Goal: Complete application form

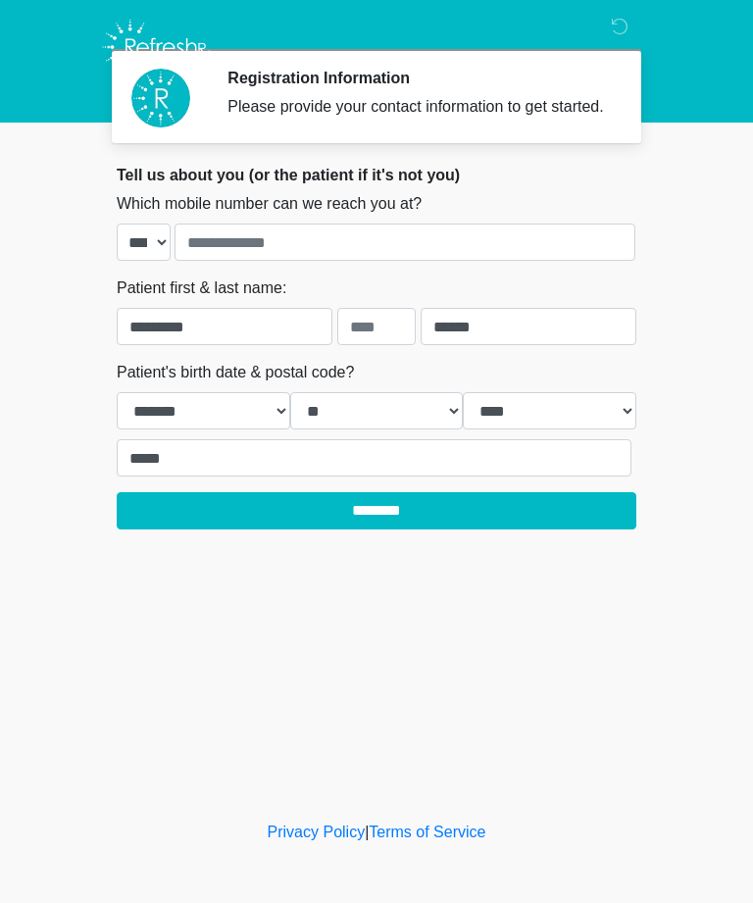
select select "*"
select select "**"
select select "****"
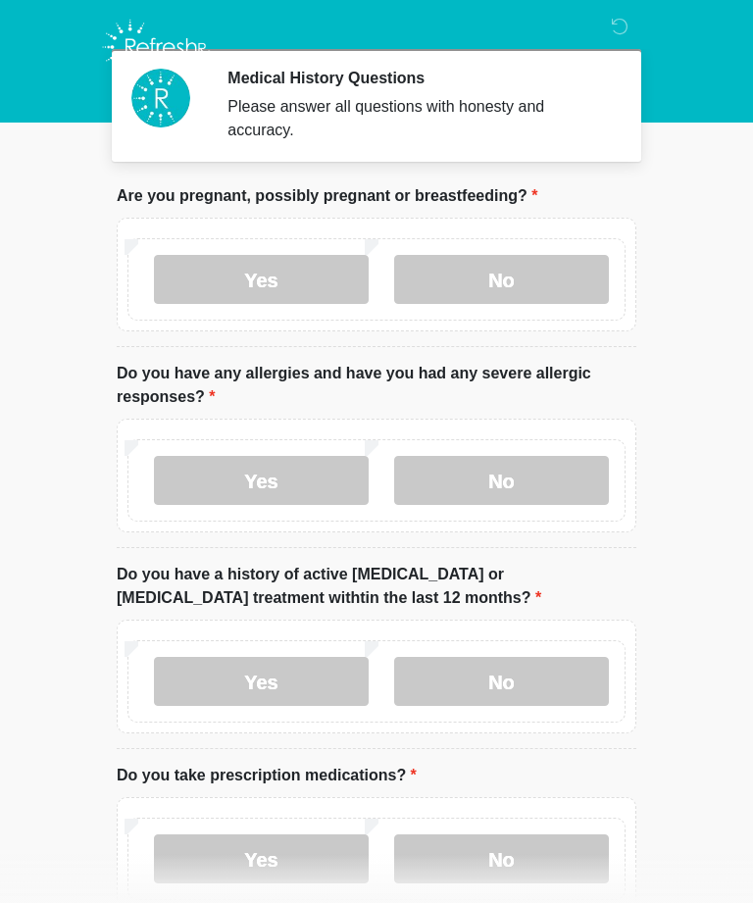
click at [515, 270] on label "No" at bounding box center [501, 279] width 215 height 49
click at [553, 479] on label "No" at bounding box center [501, 480] width 215 height 49
click at [570, 667] on label "No" at bounding box center [501, 681] width 215 height 49
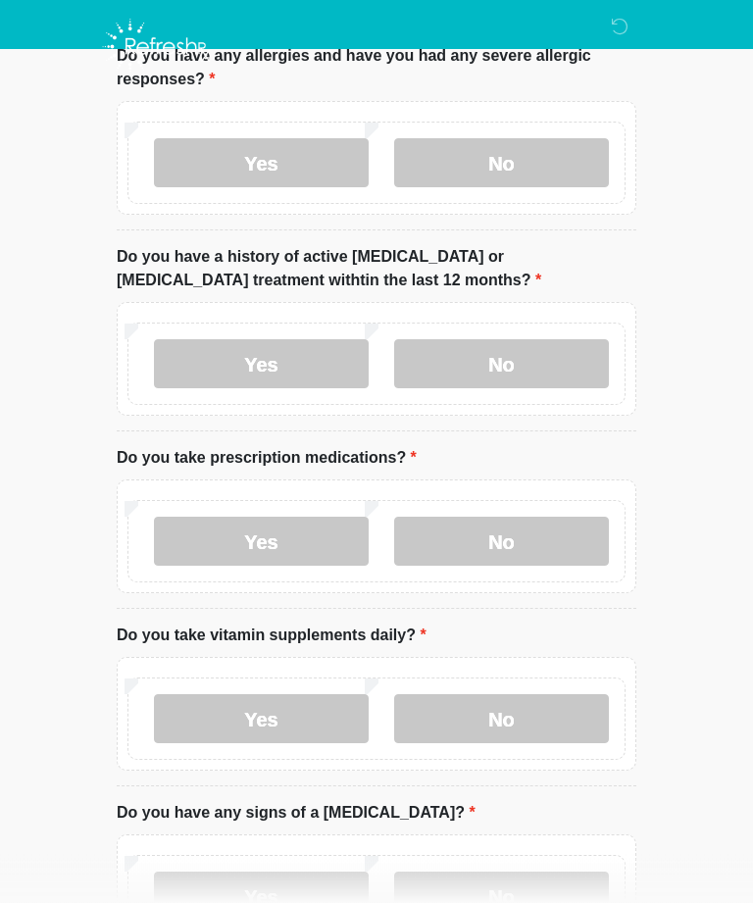
scroll to position [303, 0]
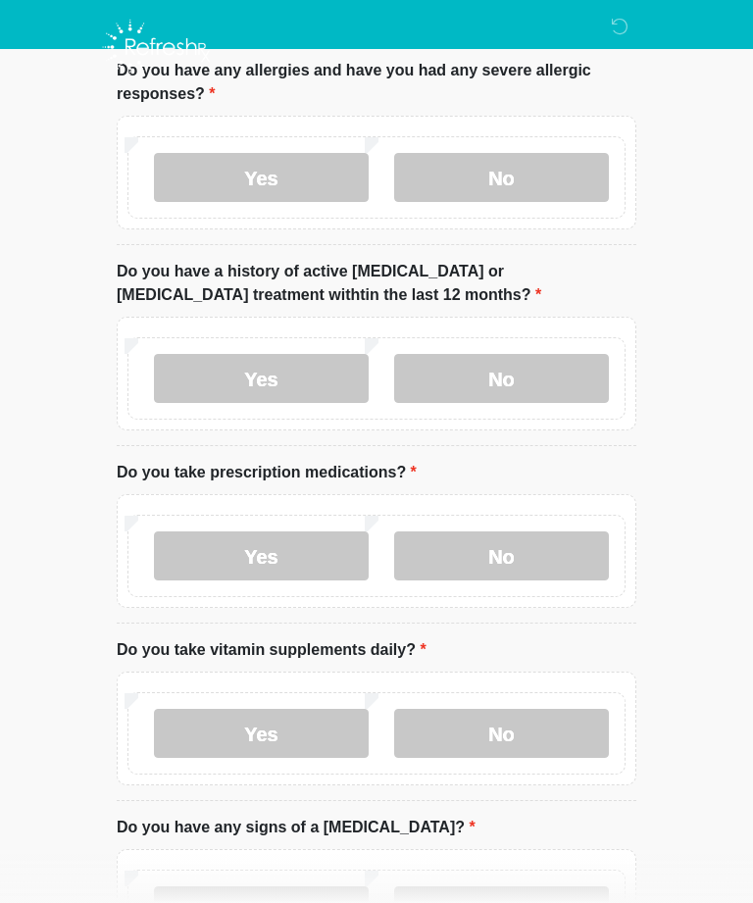
click at [278, 564] on label "Yes" at bounding box center [261, 555] width 215 height 49
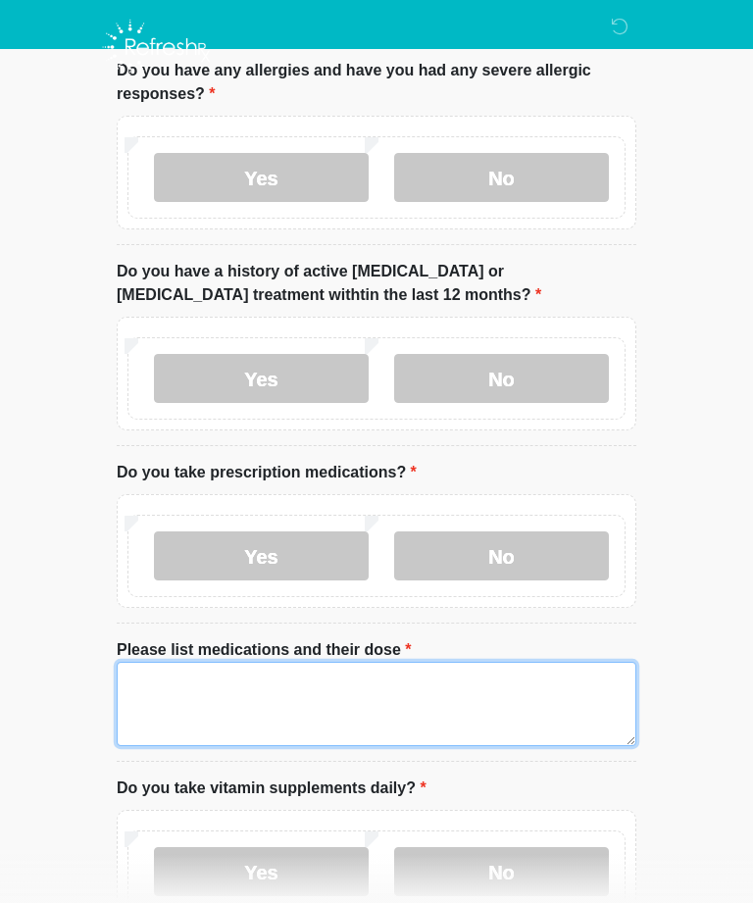
click at [166, 689] on textarea "Please list medications and their dose" at bounding box center [376, 704] width 519 height 84
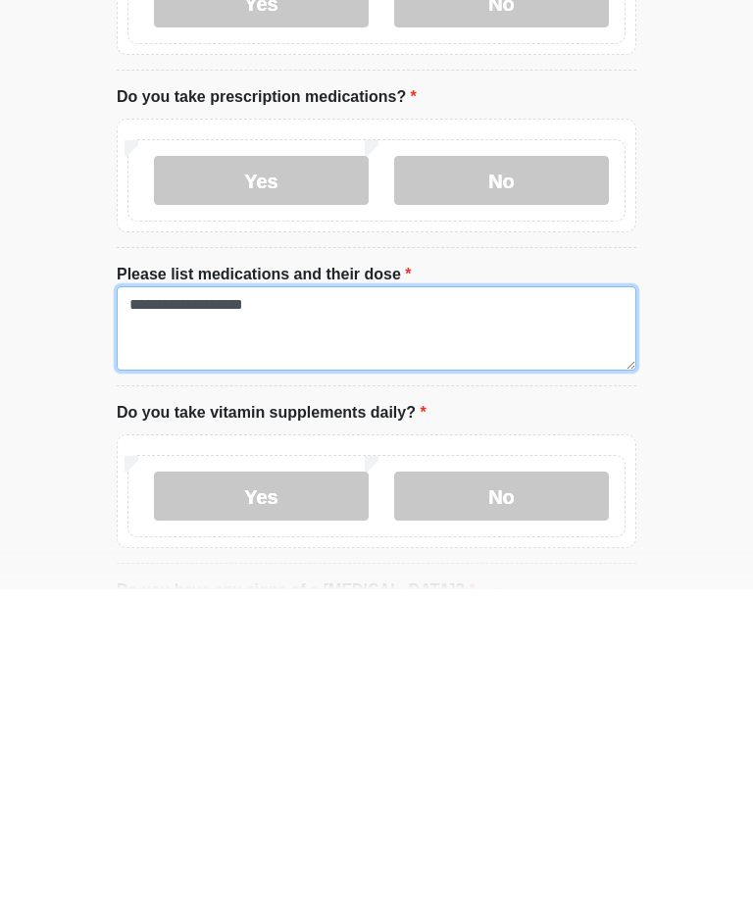
type textarea "**********"
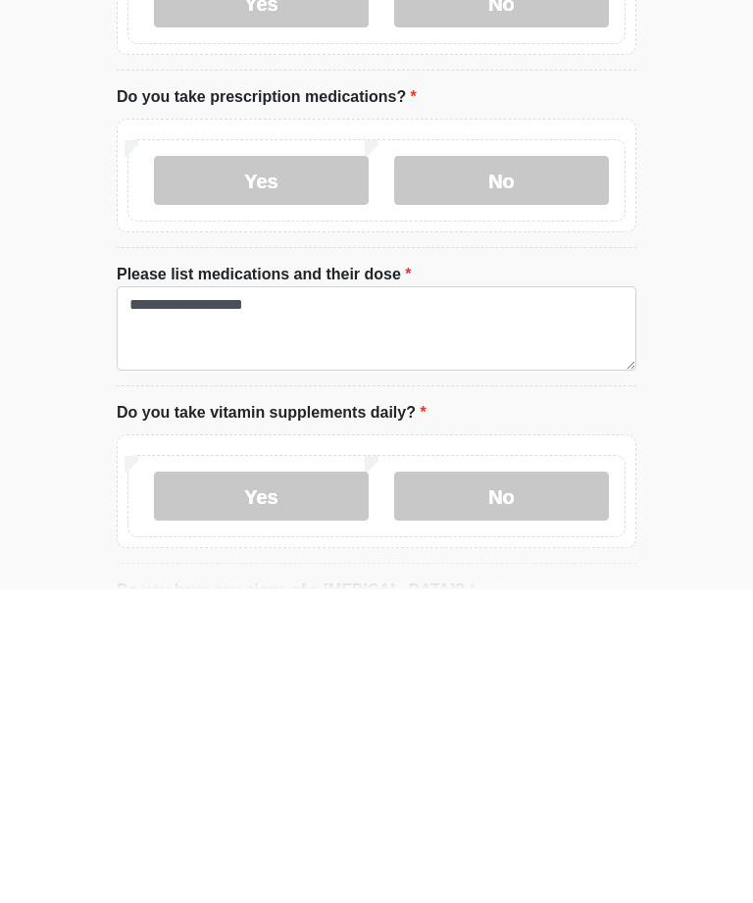
click at [524, 785] on label "No" at bounding box center [501, 809] width 215 height 49
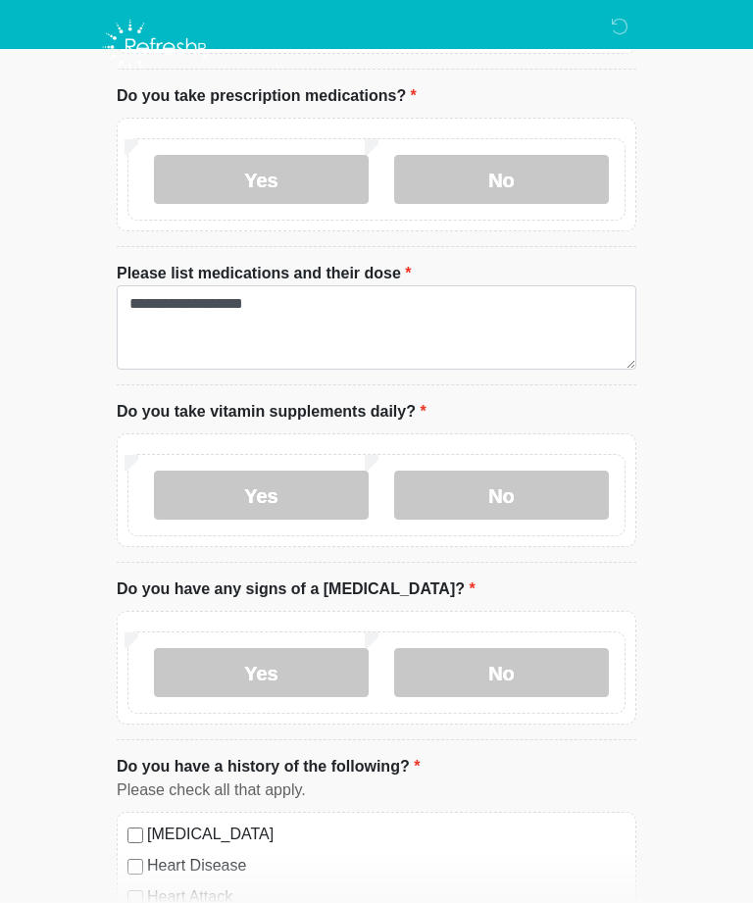
click at [509, 652] on label "No" at bounding box center [501, 672] width 215 height 49
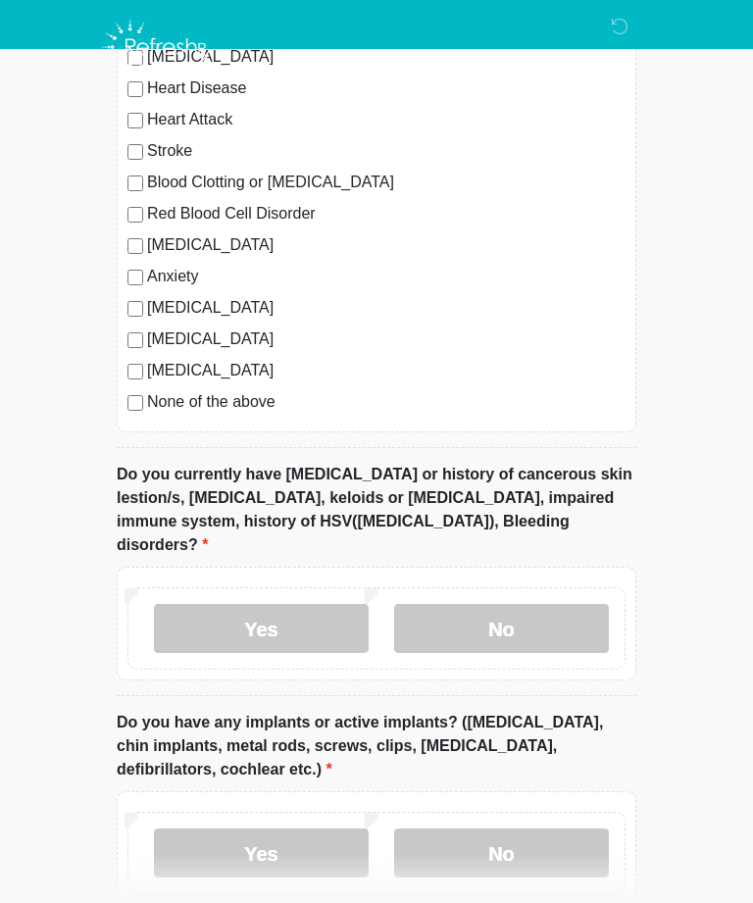
scroll to position [1561, 0]
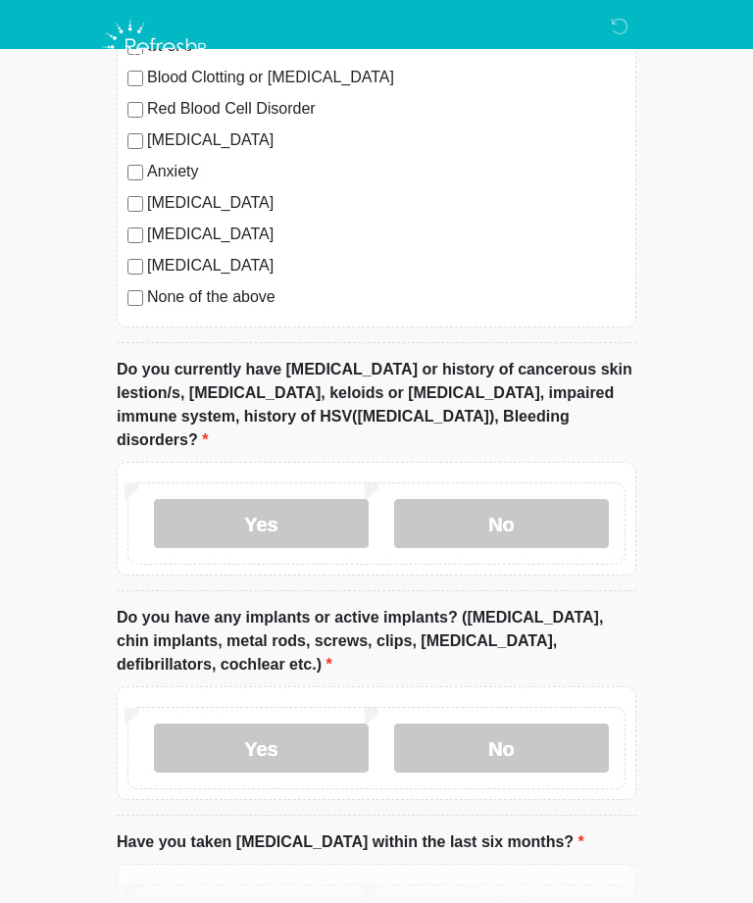
click at [491, 499] on label "No" at bounding box center [501, 523] width 215 height 49
click at [572, 723] on label "No" at bounding box center [501, 747] width 215 height 49
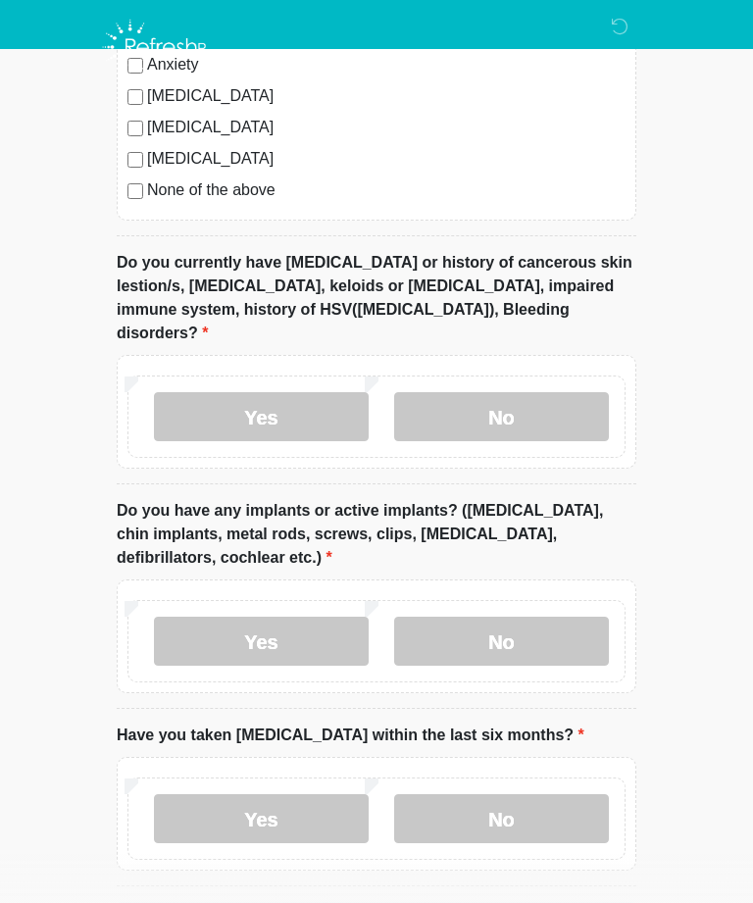
scroll to position [1719, 0]
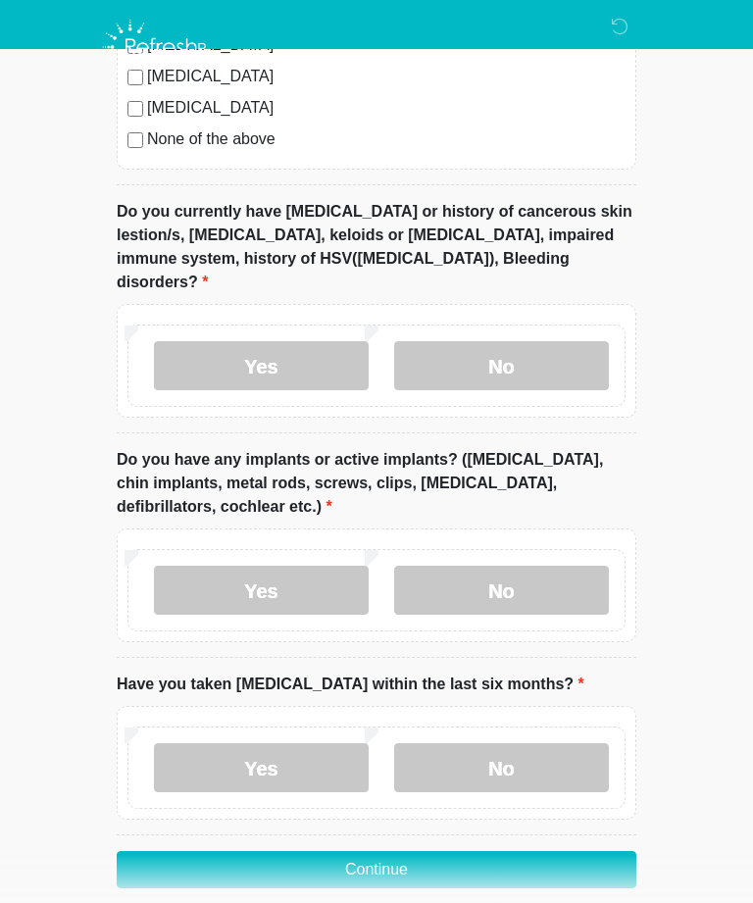
click at [550, 743] on label "No" at bounding box center [501, 767] width 215 height 49
click at [469, 851] on button "Continue" at bounding box center [376, 869] width 519 height 37
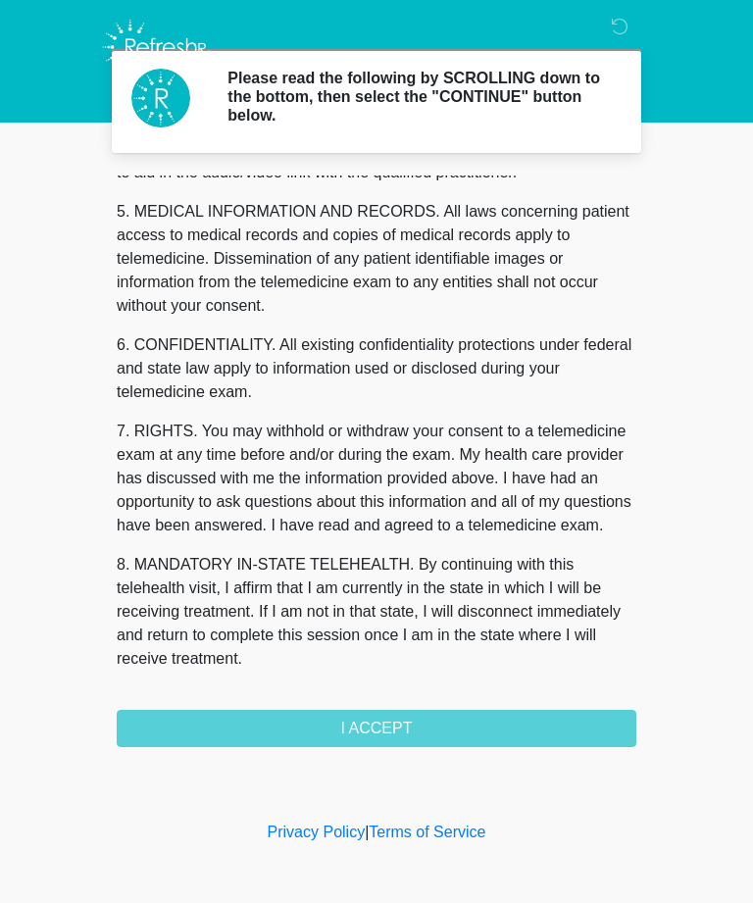
scroll to position [626, 0]
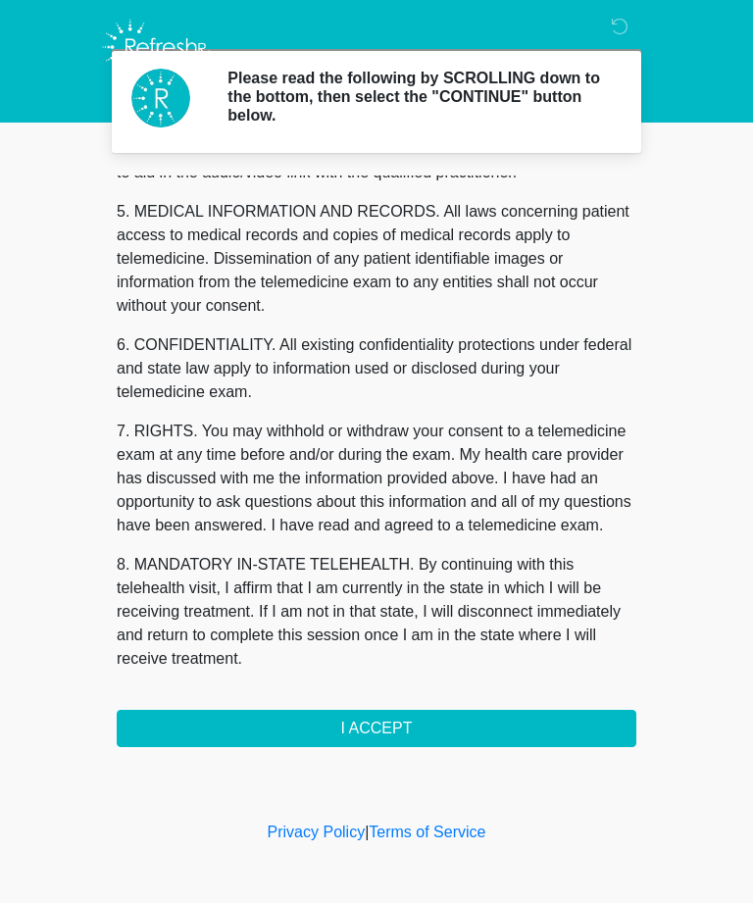
click at [378, 710] on button "I ACCEPT" at bounding box center [376, 728] width 519 height 37
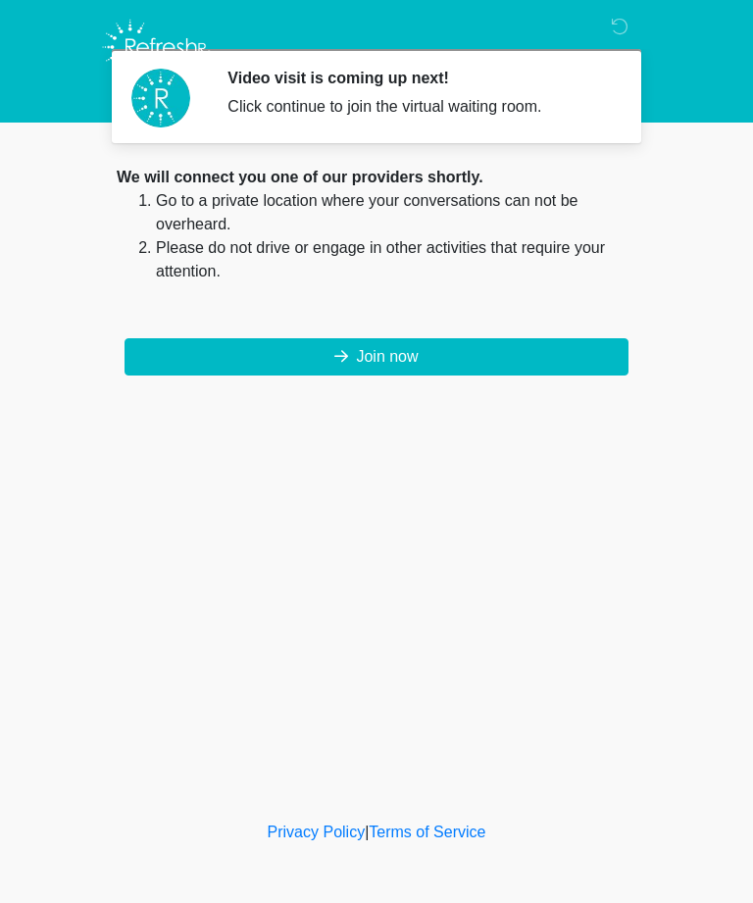
click at [452, 346] on button "Join now" at bounding box center [376, 356] width 504 height 37
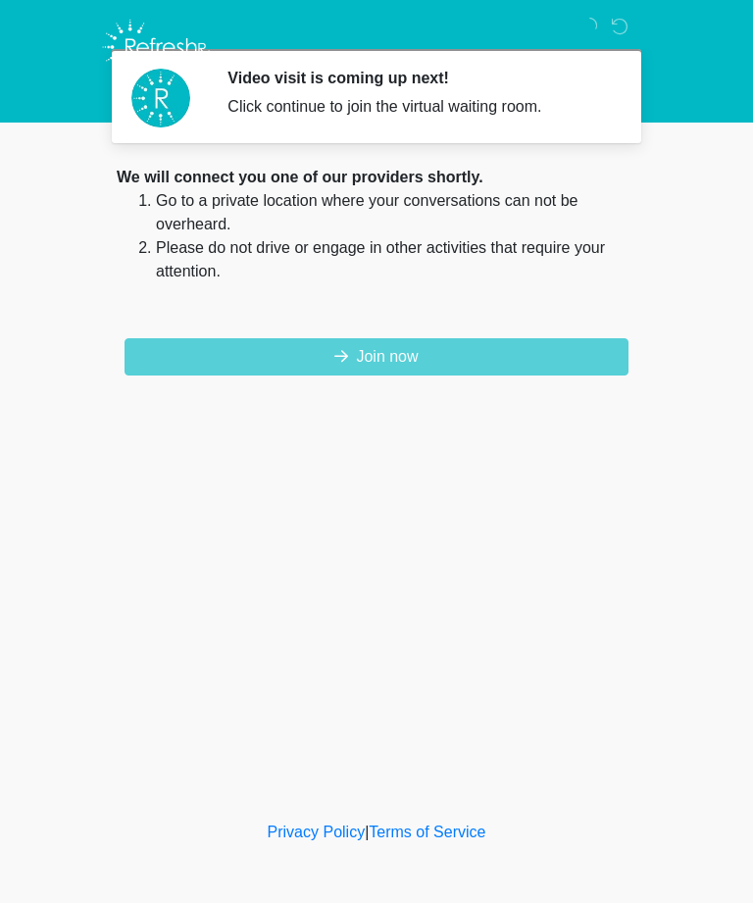
click at [413, 348] on button "Join now" at bounding box center [376, 356] width 504 height 37
